Goal: Information Seeking & Learning: Learn about a topic

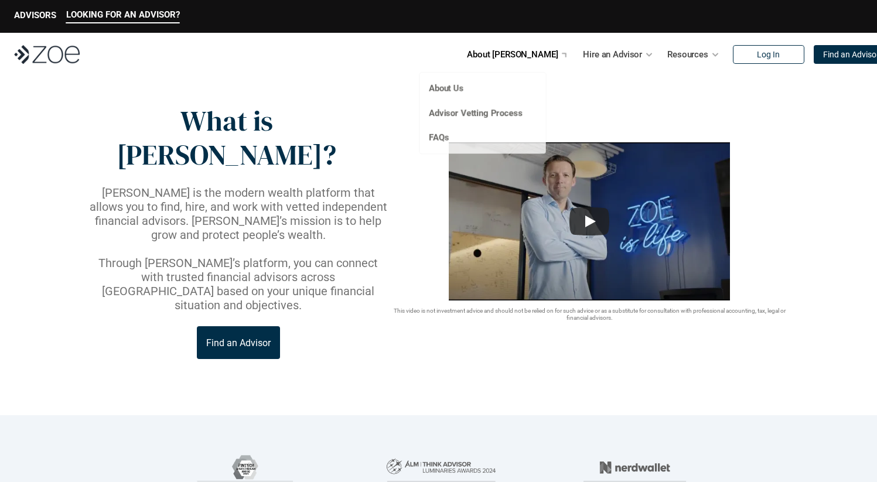
click at [513, 60] on p "About [PERSON_NAME]" at bounding box center [512, 55] width 91 height 18
click at [473, 111] on link "Advisor Vetting Process" at bounding box center [475, 113] width 95 height 11
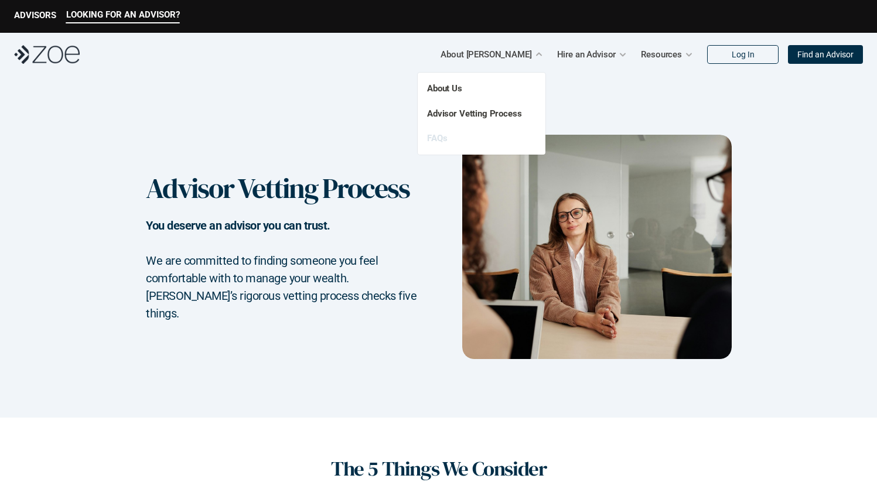
click at [429, 134] on link "FAQs" at bounding box center [437, 138] width 20 height 11
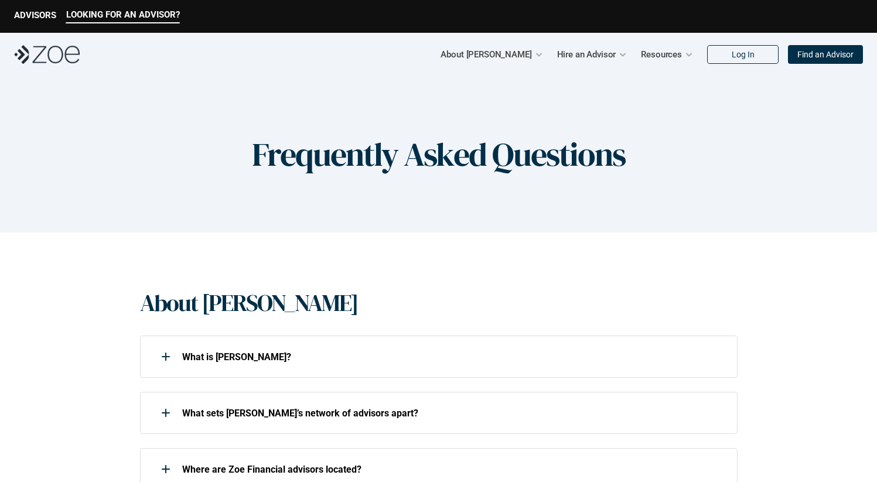
scroll to position [110, 0]
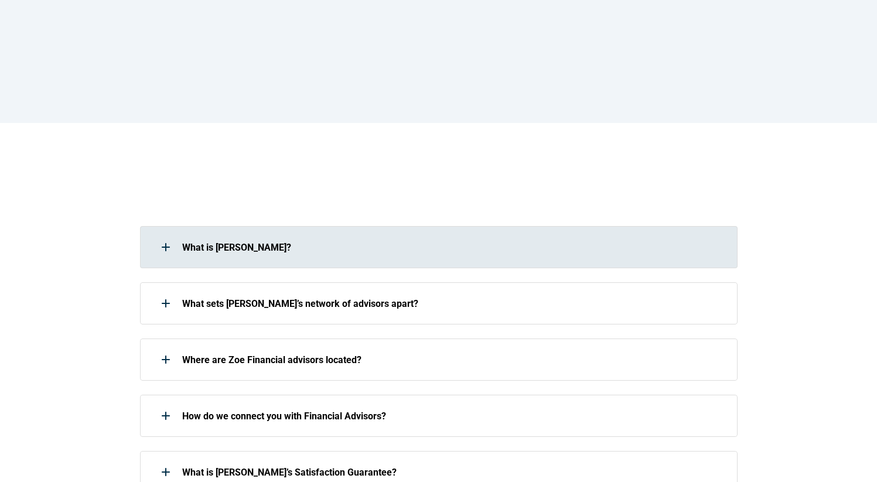
click at [393, 249] on p "What is [PERSON_NAME]?" at bounding box center [452, 247] width 540 height 11
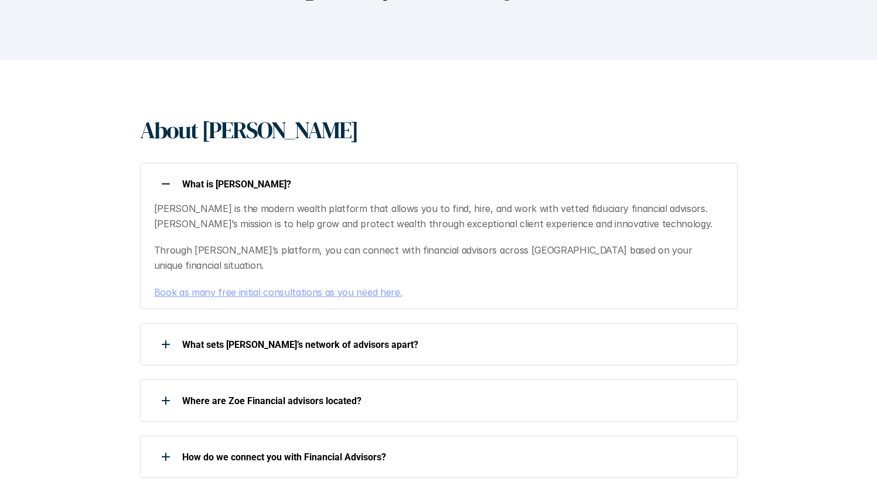
scroll to position [192, 0]
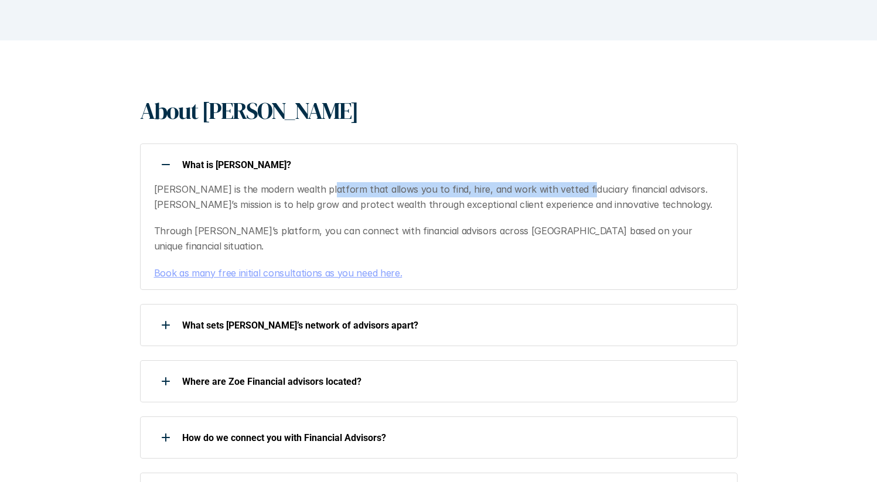
drag, startPoint x: 315, startPoint y: 190, endPoint x: 560, endPoint y: 191, distance: 244.9
click at [560, 191] on p "[PERSON_NAME] is the modern wealth platform that allows you to find, hire, and …" at bounding box center [438, 197] width 569 height 30
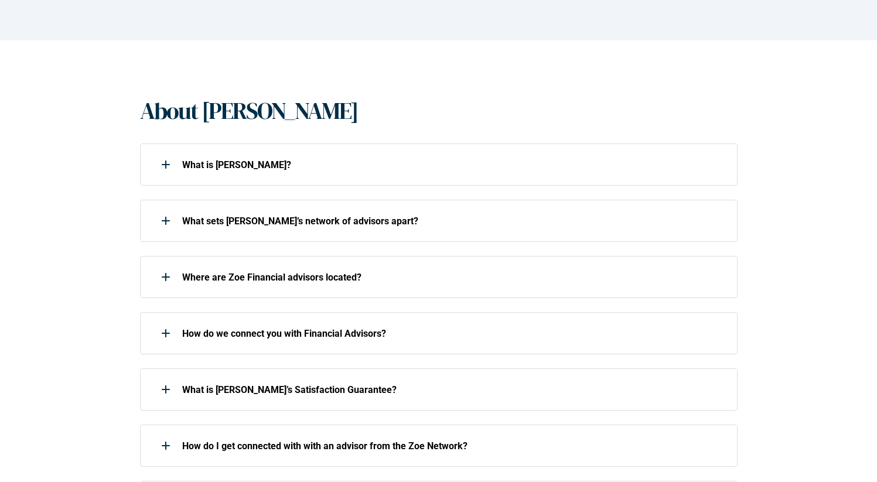
click at [561, 190] on div "What is [PERSON_NAME]? What sets [PERSON_NAME]’s network of advisors apart? Whe…" at bounding box center [439, 418] width 598 height 548
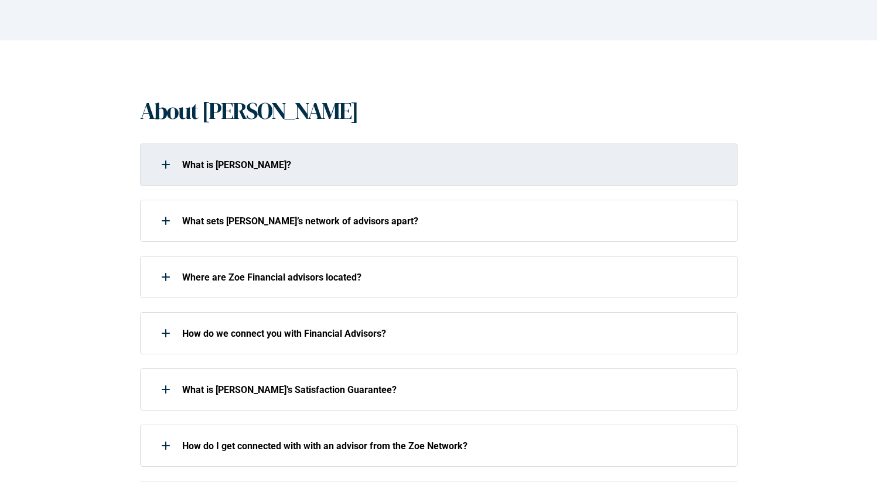
click at [564, 183] on div "What is [PERSON_NAME]?" at bounding box center [439, 165] width 598 height 42
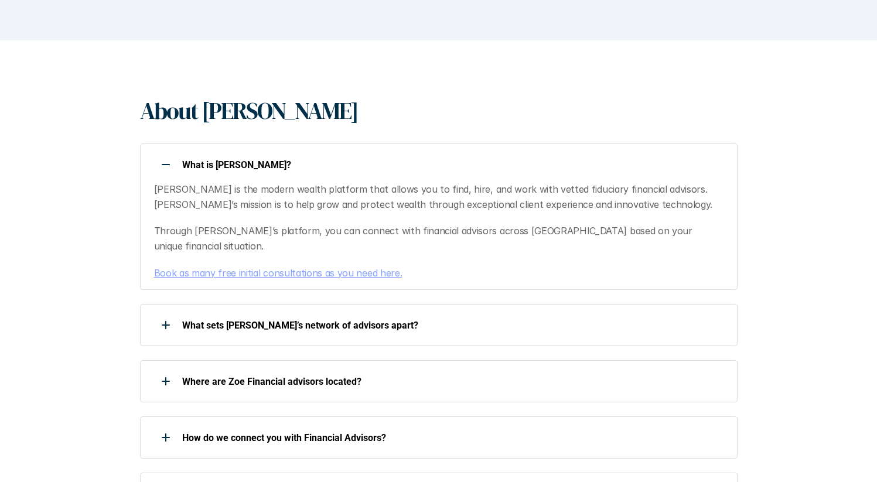
scroll to position [0, 0]
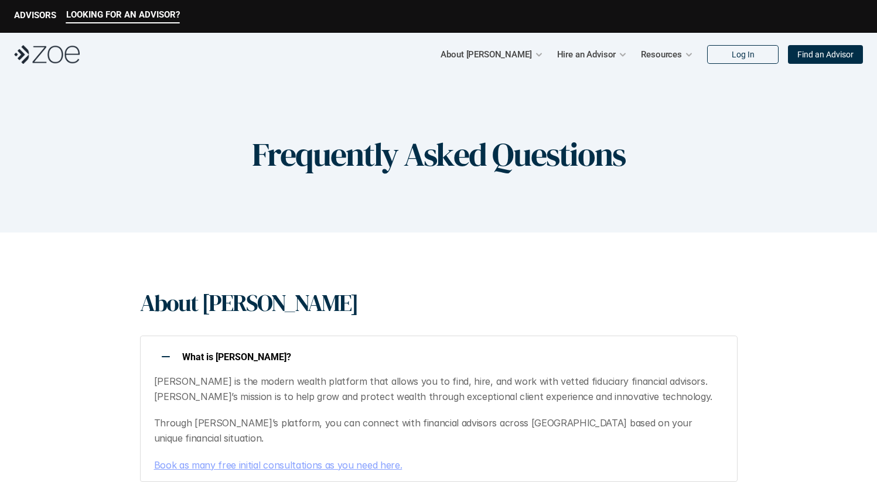
click at [825, 57] on p "Find an Advisor" at bounding box center [825, 55] width 56 height 10
